Goal: Task Accomplishment & Management: Use online tool/utility

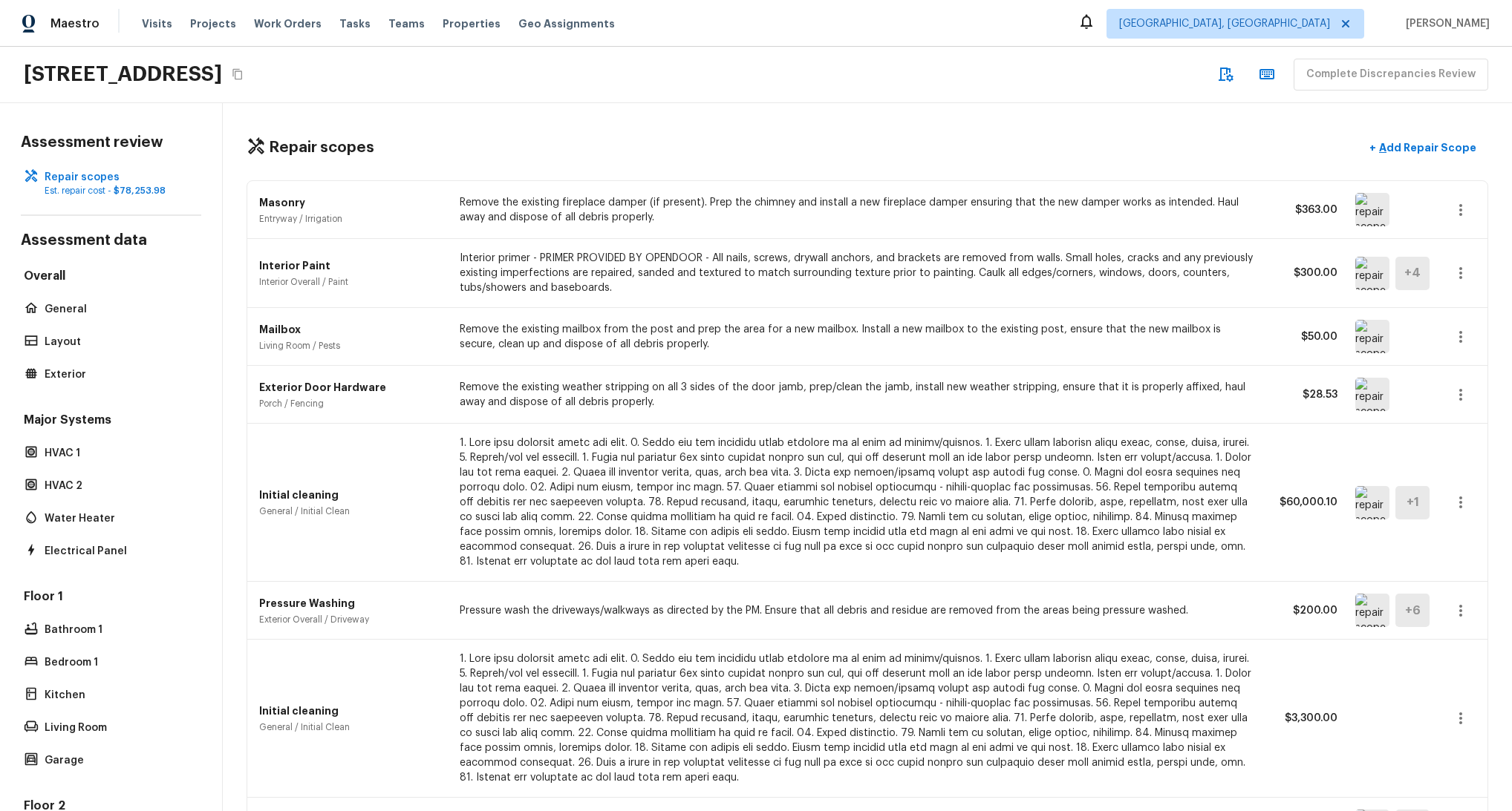
click at [1280, 133] on div "Repair scopes + Add Repair Scope" at bounding box center [867, 148] width 1241 height 30
click at [63, 351] on p "HVAC 1" at bounding box center [118, 454] width 148 height 15
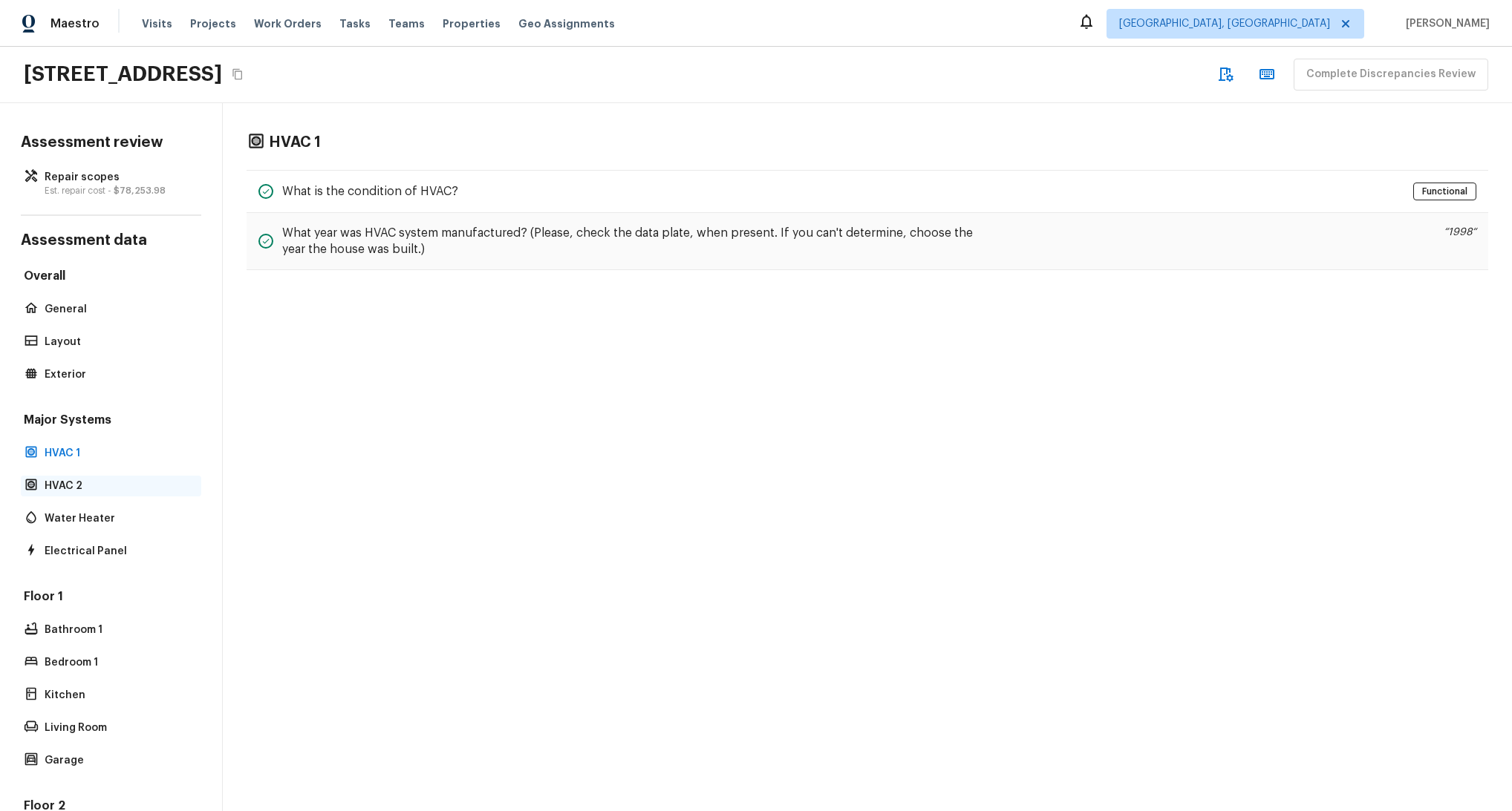
click at [73, 351] on div "HVAC 2" at bounding box center [111, 486] width 180 height 21
click at [84, 329] on div "Overall General Layout Exterior" at bounding box center [111, 326] width 180 height 117
click at [82, 298] on div "Overall General Layout Exterior" at bounding box center [111, 326] width 180 height 117
click at [79, 303] on p "General" at bounding box center [118, 309] width 148 height 15
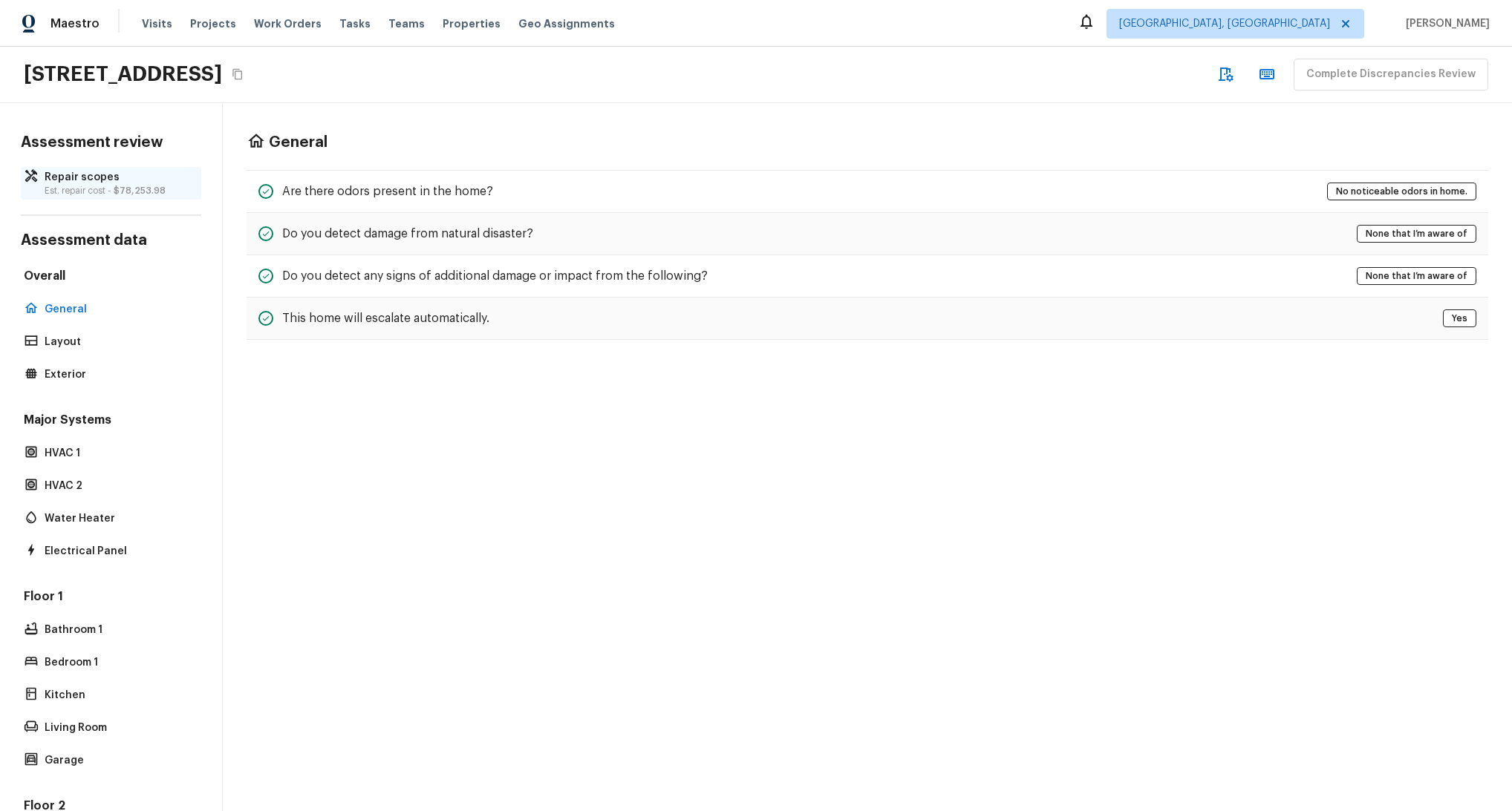
click at [100, 189] on p "Est. repair cost - $78,253.98" at bounding box center [118, 191] width 148 height 12
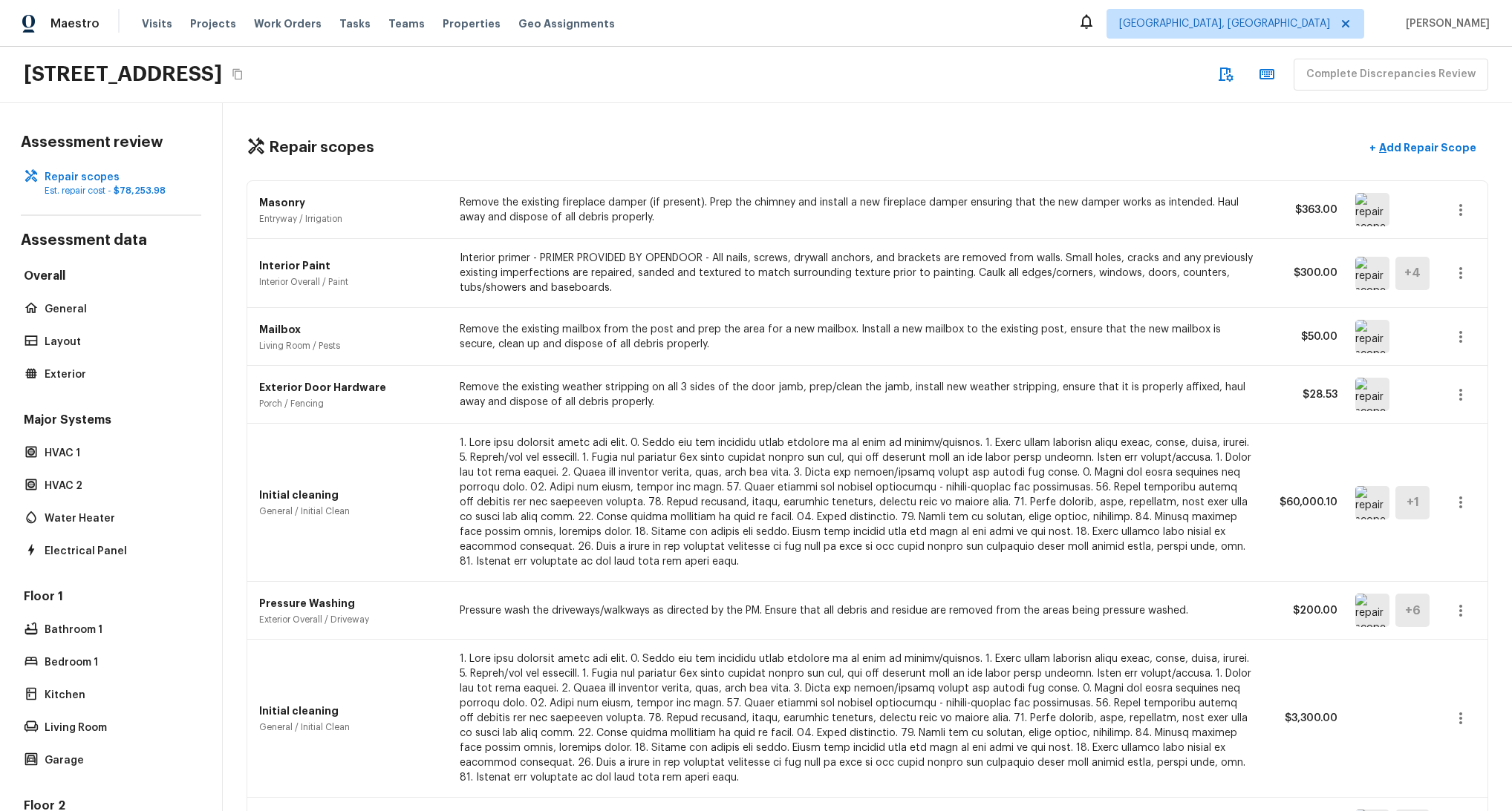
click at [244, 73] on icon "Copy Address" at bounding box center [238, 74] width 12 height 12
click at [560, 120] on div "Repair scopes + Add Repair Scope Masonry Entryway / Irrigation Remove the exist…" at bounding box center [867, 457] width 1289 height 708
